Goal: Obtain resource: Download file/media

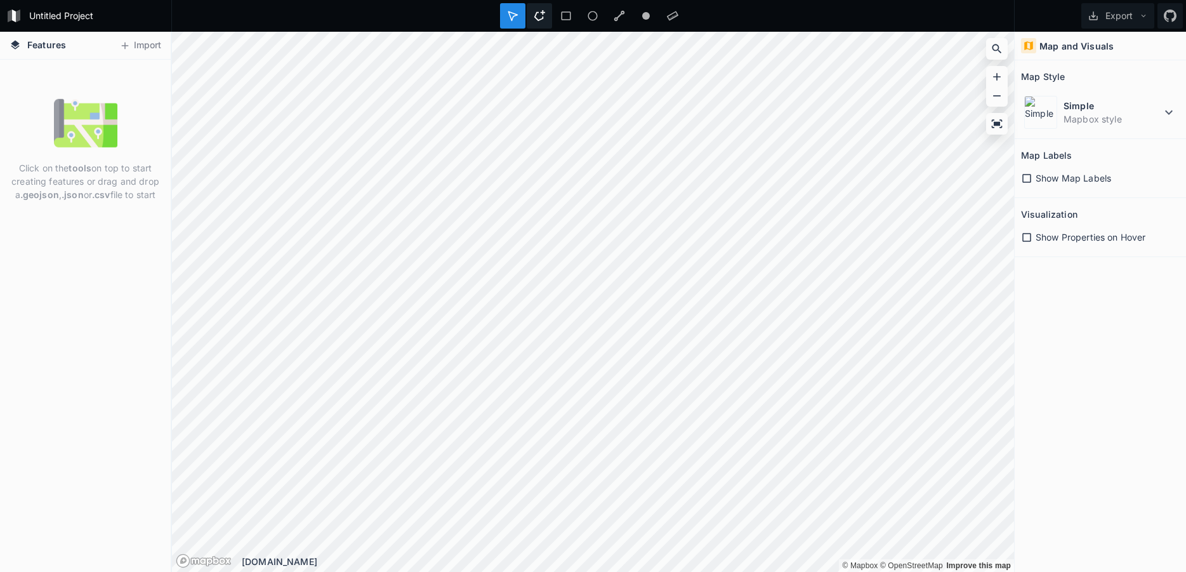
click at [543, 14] on icon at bounding box center [539, 15] width 11 height 11
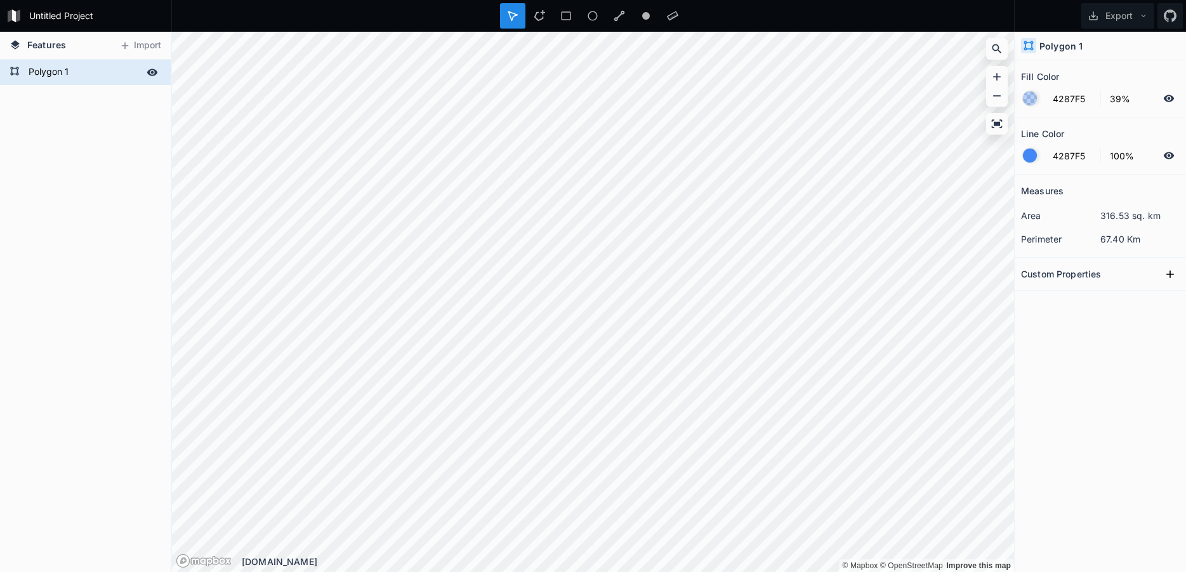
click at [13, 70] on icon at bounding box center [15, 71] width 10 height 10
click at [51, 70] on form "Polygon 1" at bounding box center [84, 72] width 119 height 19
click at [150, 70] on icon at bounding box center [152, 72] width 11 height 7
click at [150, 70] on icon at bounding box center [152, 72] width 11 height 11
click at [154, 74] on icon at bounding box center [152, 72] width 11 height 11
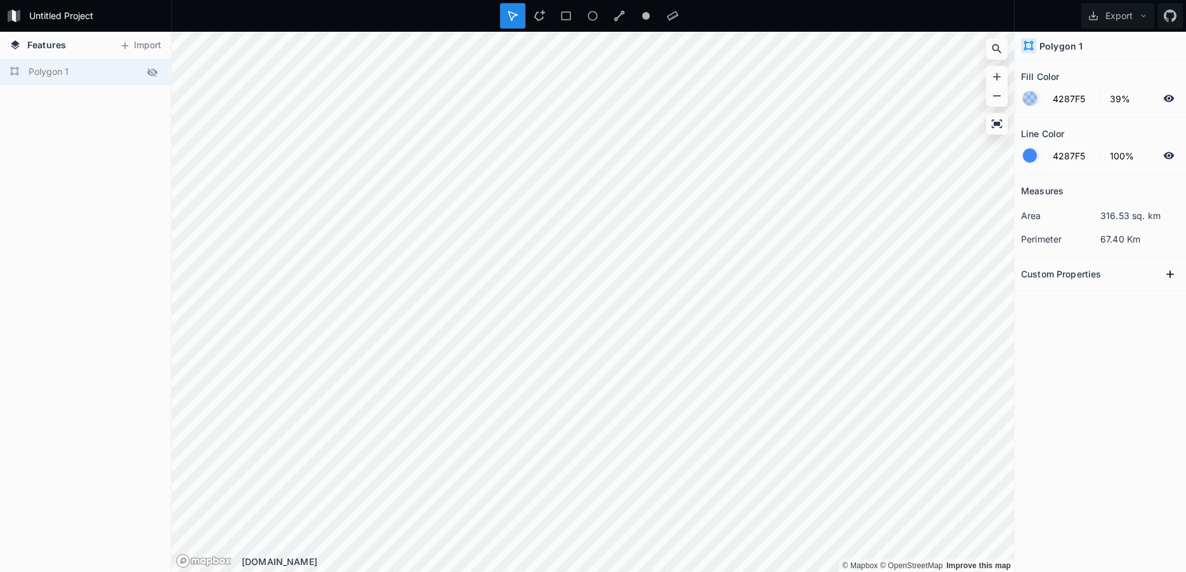
click at [154, 74] on icon at bounding box center [152, 72] width 10 height 9
click at [23, 74] on div "Polygon 1" at bounding box center [85, 72] width 171 height 25
click at [36, 182] on div "Polygon 1" at bounding box center [85, 316] width 171 height 512
click at [1075, 47] on h4 "Polygon 1" at bounding box center [1060, 45] width 43 height 13
click at [1171, 272] on icon at bounding box center [1170, 274] width 13 height 13
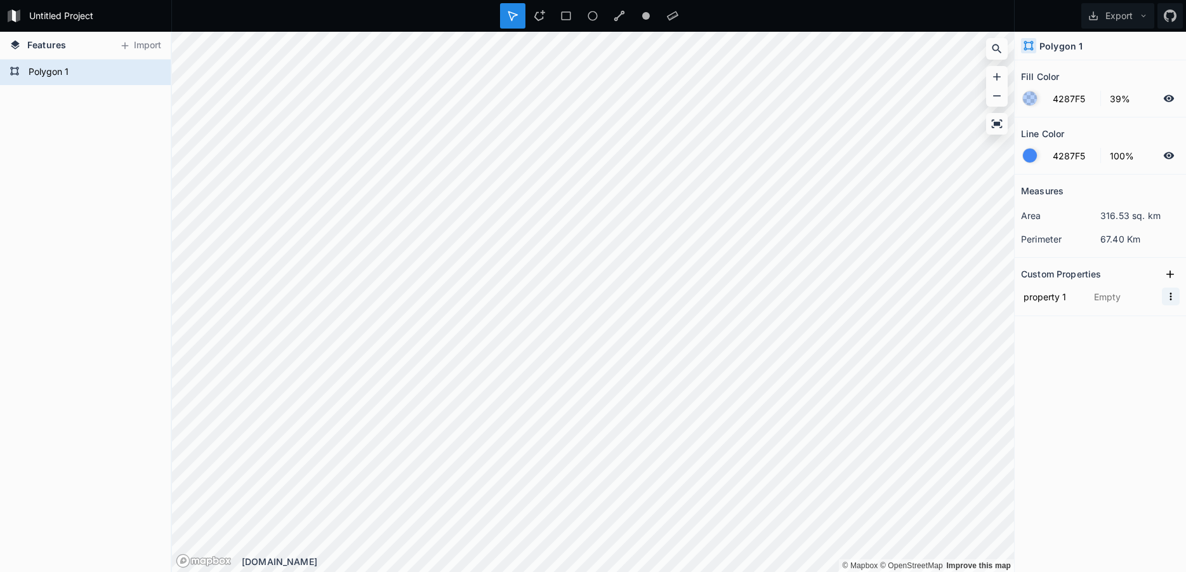
click at [1172, 298] on icon "button" at bounding box center [1170, 296] width 11 height 11
click at [1173, 298] on icon "button" at bounding box center [1170, 296] width 11 height 11
click at [1044, 365] on div "Measures area 316.53 sq. km perimeter 67.40 Km Custom Properties property 1" at bounding box center [1100, 341] width 171 height 334
click at [1123, 18] on button "Export" at bounding box center [1117, 15] width 73 height 25
click at [1147, 20] on button "Export" at bounding box center [1117, 15] width 73 height 25
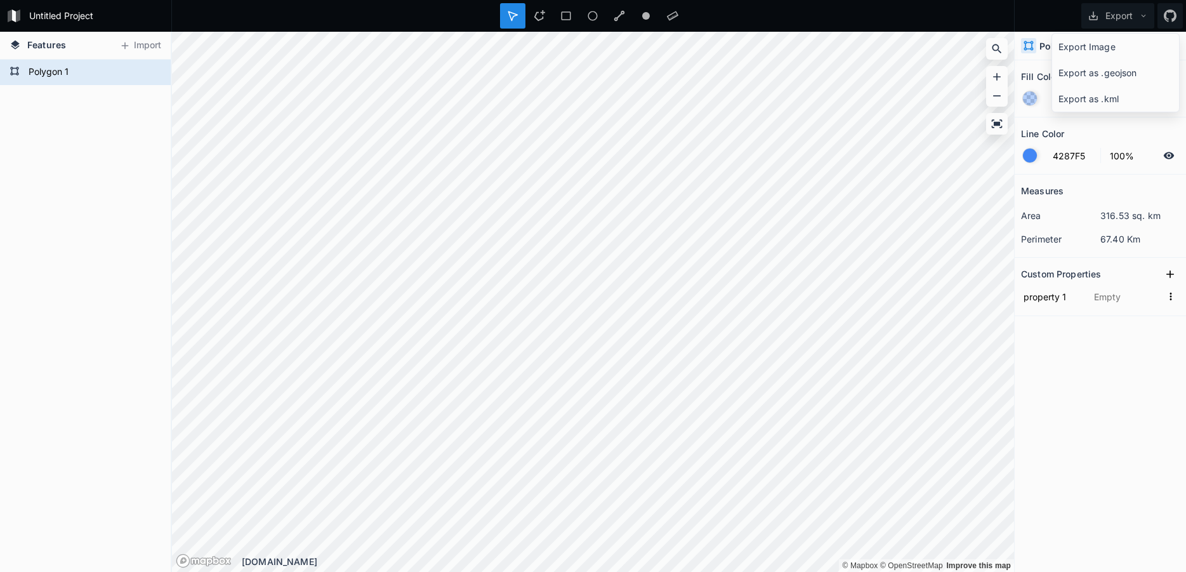
click at [67, 16] on form "Untitled Project" at bounding box center [96, 15] width 143 height 19
click at [59, 164] on div "Polygon 1" at bounding box center [85, 316] width 171 height 512
click at [44, 46] on span "Features" at bounding box center [46, 44] width 39 height 13
